Goal: Register for event/course

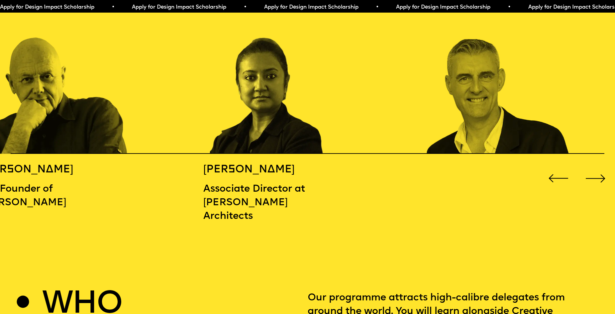
scroll to position [986, 0]
click at [590, 174] on div "Next slide" at bounding box center [595, 178] width 25 height 25
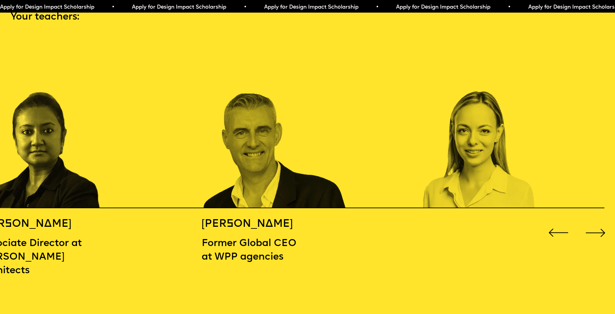
scroll to position [931, 0]
click at [598, 229] on div "Next slide" at bounding box center [595, 233] width 25 height 25
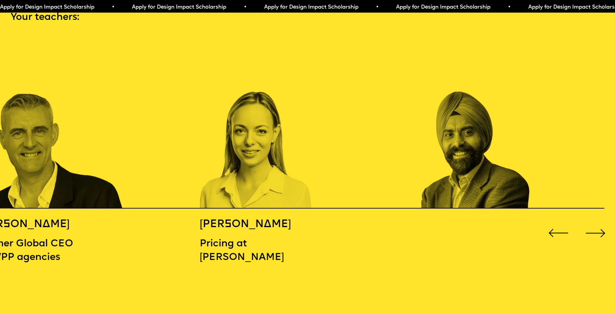
click at [596, 228] on div "Next slide" at bounding box center [595, 233] width 25 height 25
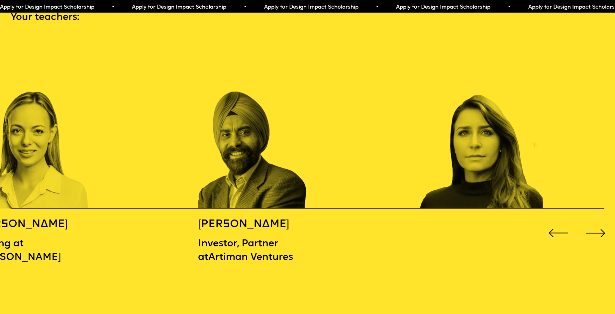
click at [596, 228] on div "Next slide" at bounding box center [595, 233] width 25 height 25
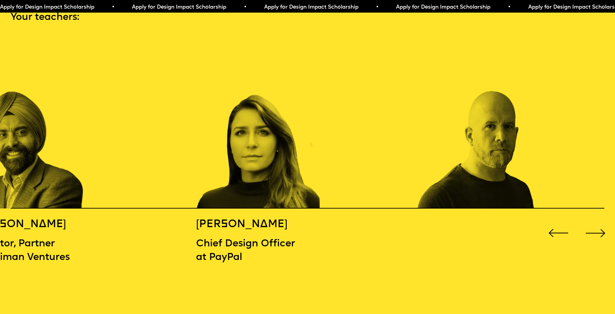
click at [596, 228] on div "Next slide" at bounding box center [595, 233] width 25 height 25
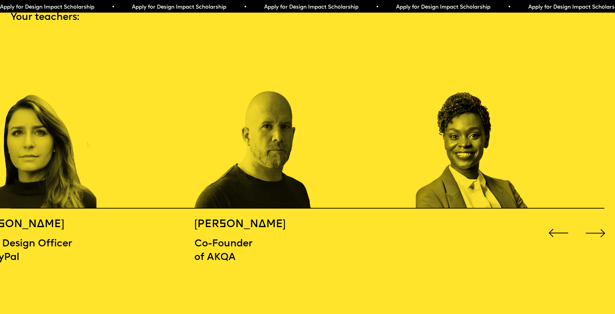
click at [596, 228] on div "Next slide" at bounding box center [595, 233] width 25 height 25
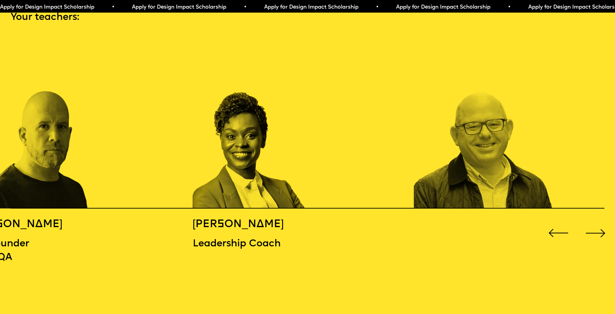
click at [596, 228] on div "Next slide" at bounding box center [595, 233] width 25 height 25
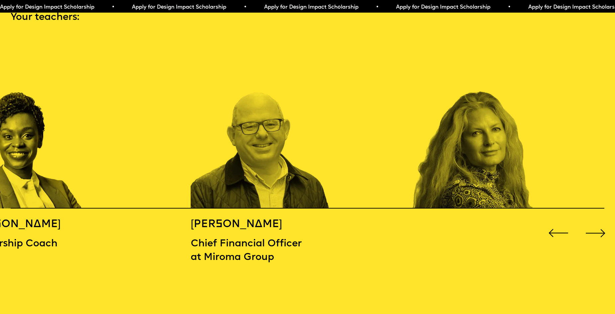
click at [596, 228] on div "Next slide" at bounding box center [595, 233] width 25 height 25
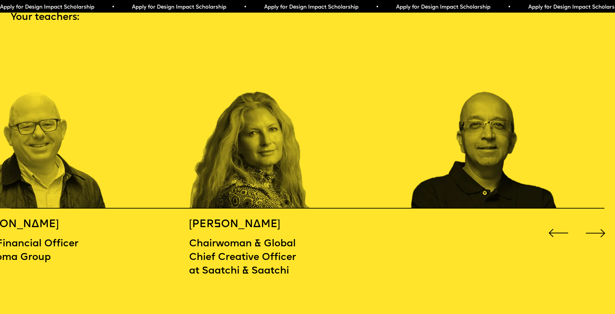
click at [596, 228] on div "Next slide" at bounding box center [595, 233] width 25 height 25
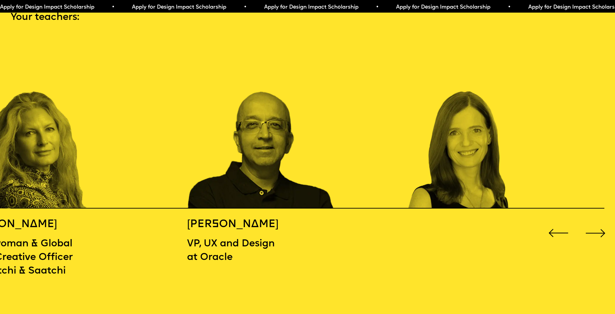
click at [596, 228] on div "Next slide" at bounding box center [595, 233] width 25 height 25
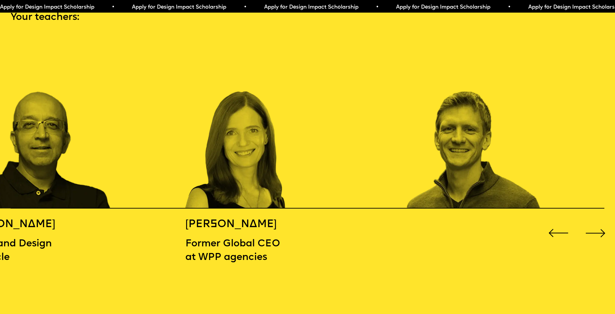
click at [596, 228] on div "Next slide" at bounding box center [595, 233] width 25 height 25
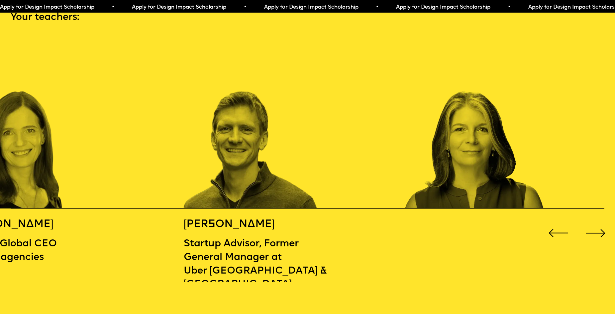
click at [596, 228] on div "Next slide" at bounding box center [595, 233] width 25 height 25
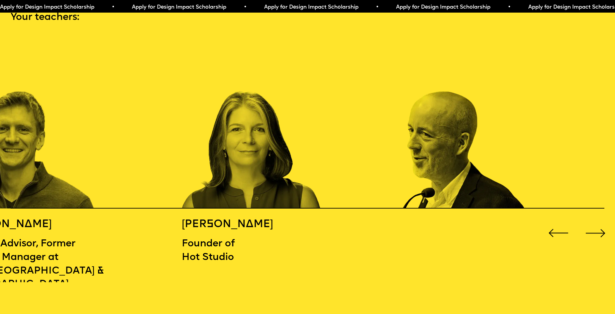
click at [596, 228] on div "Next slide" at bounding box center [595, 233] width 25 height 25
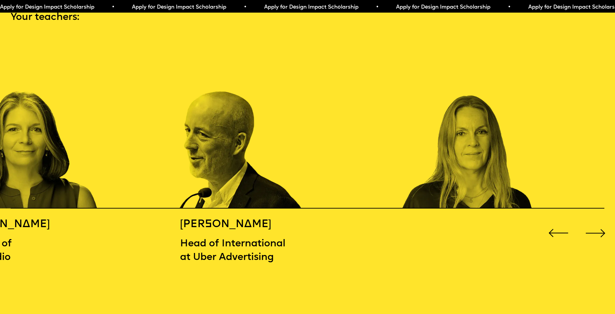
click at [596, 228] on div "Next slide" at bounding box center [595, 233] width 25 height 25
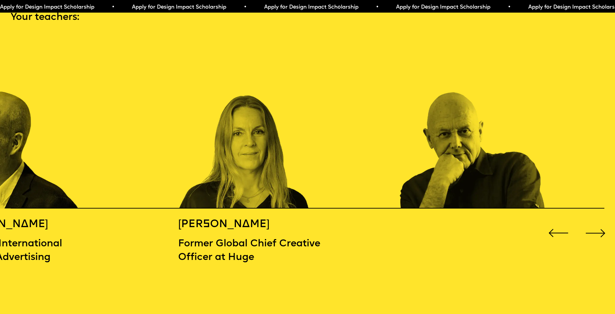
click at [596, 228] on div "Next slide" at bounding box center [595, 233] width 25 height 25
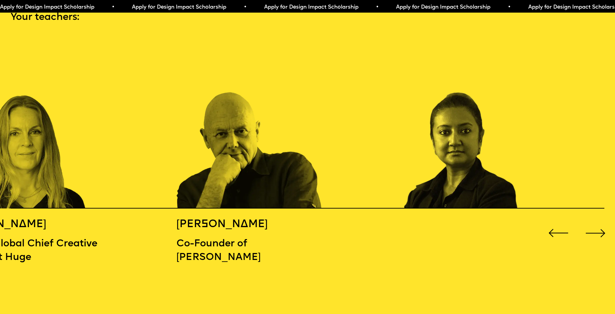
click at [596, 228] on div "Next slide" at bounding box center [595, 233] width 25 height 25
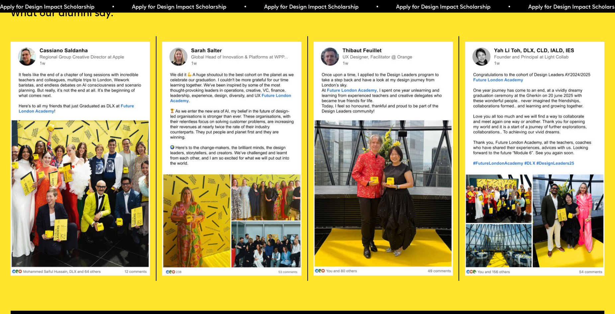
scroll to position [1736, 0]
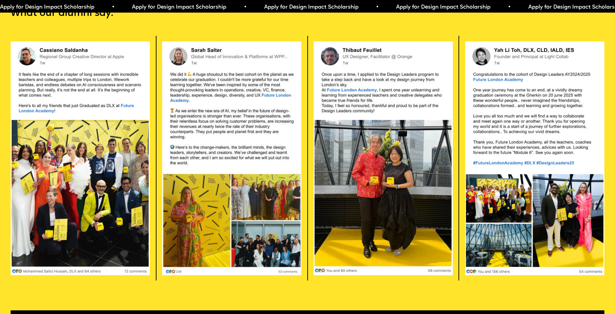
drag, startPoint x: 370, startPoint y: 166, endPoint x: 393, endPoint y: 40, distance: 127.9
click at [393, 40] on section "What our alumni say: Apply now" at bounding box center [307, 161] width 615 height 372
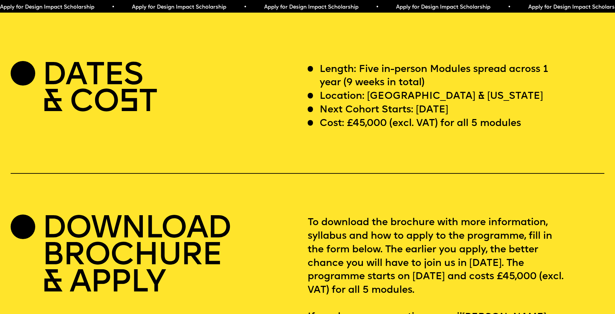
scroll to position [2496, 0]
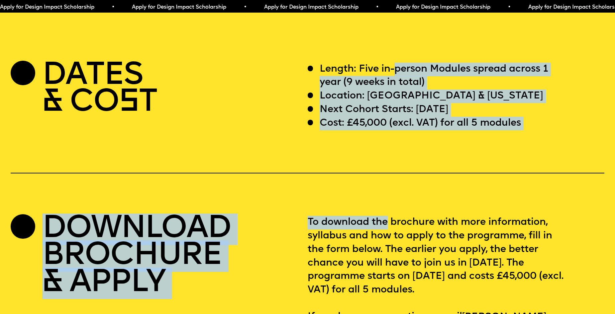
drag, startPoint x: 396, startPoint y: 52, endPoint x: 388, endPoint y: 201, distance: 148.3
click at [388, 201] on section "DATES & CO S T Length: Five in-person Modules spread across 1 year (9 weeks in …" at bounding box center [307, 184] width 615 height 307
click at [391, 177] on div "DATES & CO S T Length: Five in-person Modules spread across 1 year (9 weeks in …" at bounding box center [307, 200] width 615 height 275
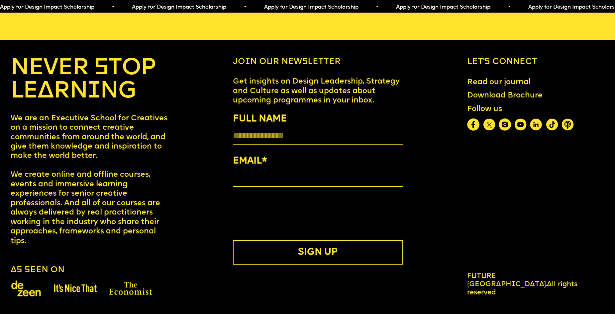
scroll to position [3486, 0]
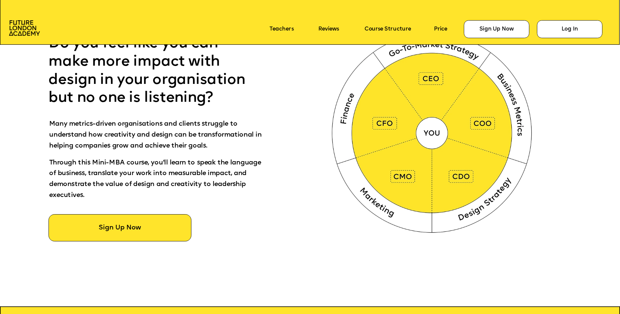
scroll to position [438, 0]
